Goal: Find specific page/section: Find specific page/section

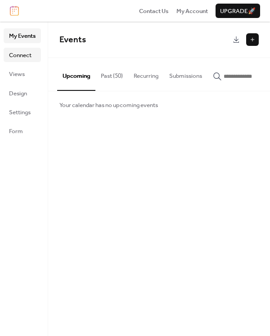
click at [26, 54] on span "Connect" at bounding box center [20, 55] width 23 height 9
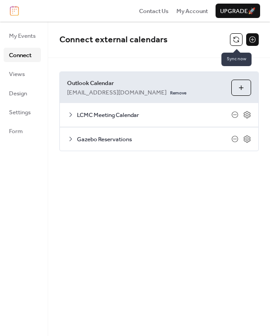
click at [234, 42] on button at bounding box center [236, 39] width 13 height 13
click at [234, 39] on button at bounding box center [236, 39] width 13 height 13
click at [117, 111] on span "LCMC Meeting Calendar" at bounding box center [154, 115] width 154 height 9
